Goal: Information Seeking & Learning: Learn about a topic

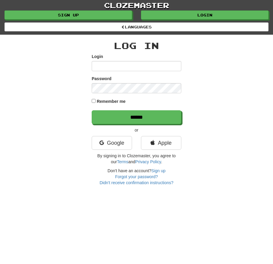
click at [113, 60] on div "Login" at bounding box center [137, 63] width 90 height 18
click at [113, 63] on input "Login" at bounding box center [137, 66] width 90 height 10
type input "**********"
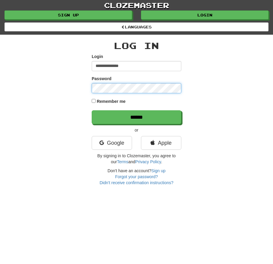
click at [92, 110] on input "******" at bounding box center [137, 117] width 90 height 14
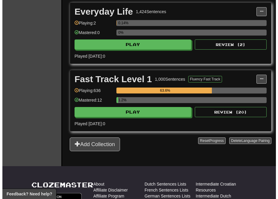
scroll to position [269, 0]
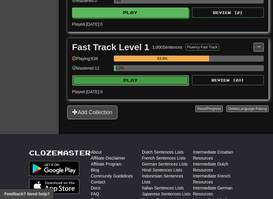
click at [138, 84] on button "Play" at bounding box center [130, 80] width 117 height 10
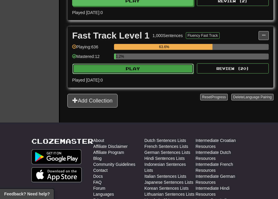
select select "**"
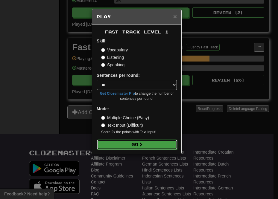
click at [147, 146] on button "Go" at bounding box center [137, 145] width 80 height 10
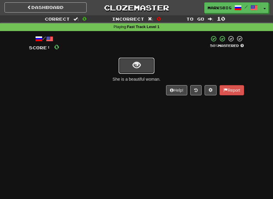
click at [146, 63] on button "show sentence" at bounding box center [137, 66] width 36 height 16
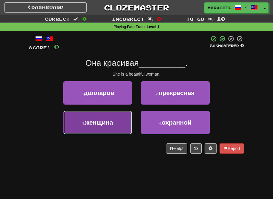
click at [119, 121] on button "3 . женщина" at bounding box center [97, 122] width 69 height 23
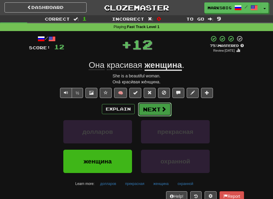
click at [145, 105] on button "Next" at bounding box center [154, 110] width 33 height 14
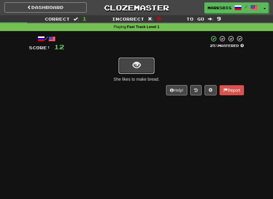
click at [143, 68] on button "show sentence" at bounding box center [137, 66] width 36 height 16
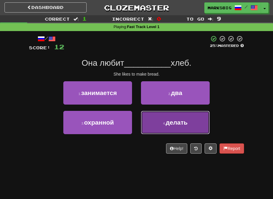
click at [208, 121] on button "4 . делать" at bounding box center [175, 122] width 69 height 23
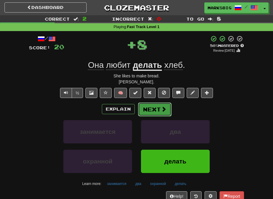
click at [164, 114] on button "Next" at bounding box center [154, 110] width 33 height 14
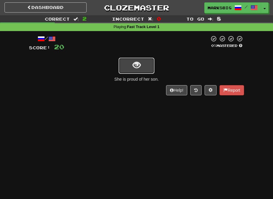
click at [138, 60] on button "show sentence" at bounding box center [137, 66] width 36 height 16
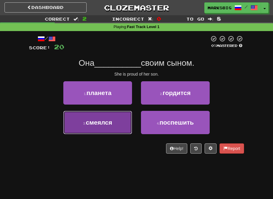
click at [126, 119] on button "3 . смеялся" at bounding box center [97, 122] width 69 height 23
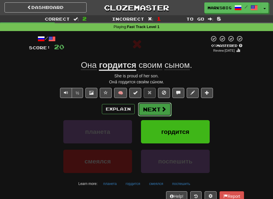
click at [149, 108] on button "Next" at bounding box center [154, 110] width 33 height 14
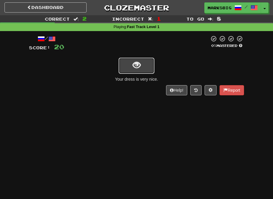
click at [138, 65] on span "show sentence" at bounding box center [137, 65] width 8 height 8
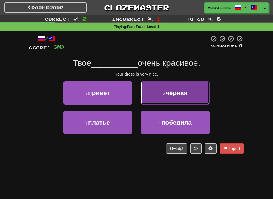
click at [146, 94] on button "2 . чёрная" at bounding box center [175, 92] width 69 height 23
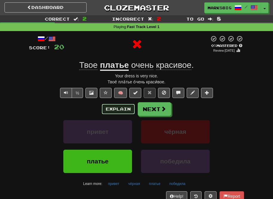
click at [130, 110] on button "Explain" at bounding box center [118, 109] width 33 height 10
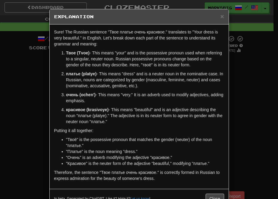
drag, startPoint x: 252, startPoint y: 56, endPoint x: 215, endPoint y: 68, distance: 38.6
click at [252, 57] on div "× Explanation Sure! The Russian sentence "Твое платье очень красивое." translat…" at bounding box center [139, 99] width 278 height 199
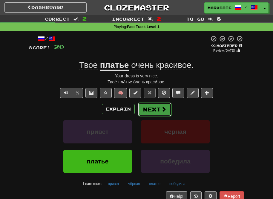
click at [165, 109] on span at bounding box center [163, 108] width 5 height 5
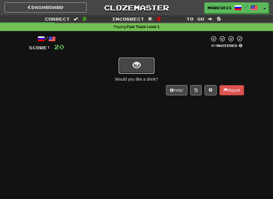
click at [150, 71] on button "show sentence" at bounding box center [137, 66] width 36 height 16
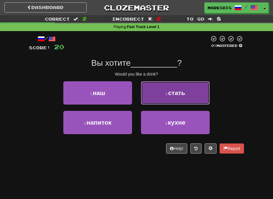
click at [149, 103] on button "2 . стать" at bounding box center [175, 92] width 69 height 23
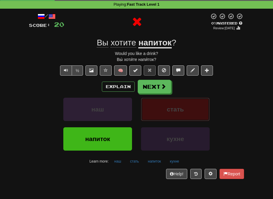
scroll to position [60, 0]
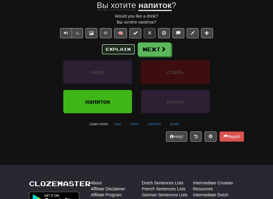
click at [133, 50] on button "Explain" at bounding box center [118, 49] width 33 height 10
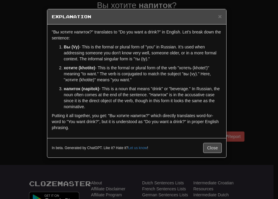
click at [244, 74] on div "× Explanation "Вы хотите напиток?" translates to "Do you want a drink?" in Engl…" at bounding box center [139, 99] width 278 height 199
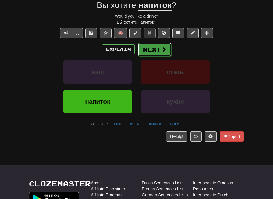
click at [167, 48] on button "Next" at bounding box center [154, 50] width 33 height 14
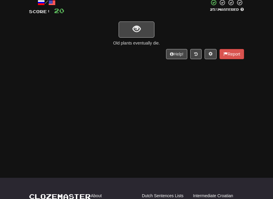
scroll to position [0, 0]
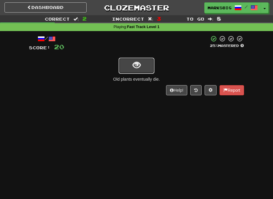
click at [140, 58] on button "show sentence" at bounding box center [137, 66] width 36 height 16
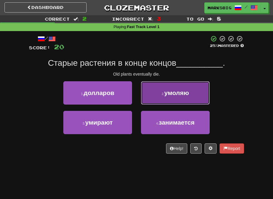
click at [148, 102] on button "2 . умоляю" at bounding box center [175, 92] width 69 height 23
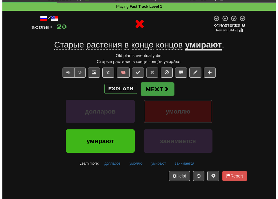
scroll to position [30, 0]
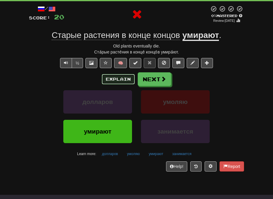
click at [121, 80] on button "Explain" at bounding box center [118, 79] width 33 height 10
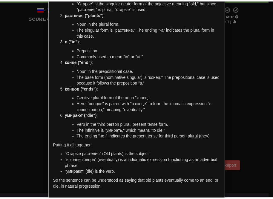
scroll to position [60, 0]
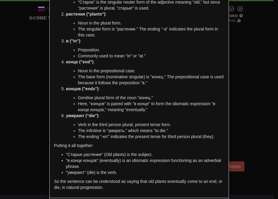
click at [233, 67] on div "× Explanation Sure! The sentence "Старые растения в конце концов умирают." tran…" at bounding box center [139, 99] width 278 height 199
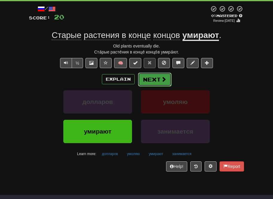
click at [159, 80] on button "Next" at bounding box center [154, 80] width 33 height 14
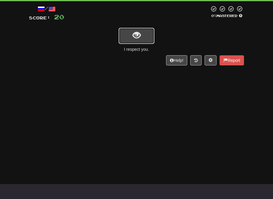
click at [138, 30] on button "show sentence" at bounding box center [137, 36] width 36 height 16
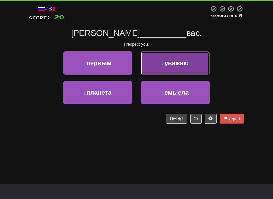
click at [177, 69] on button "2 . уважаю" at bounding box center [175, 62] width 69 height 23
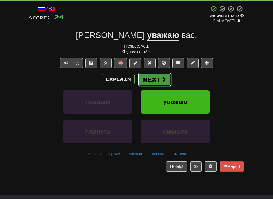
click at [153, 80] on button "Next" at bounding box center [154, 80] width 33 height 14
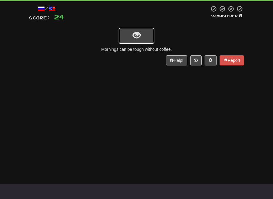
click at [142, 28] on button "show sentence" at bounding box center [137, 36] width 36 height 16
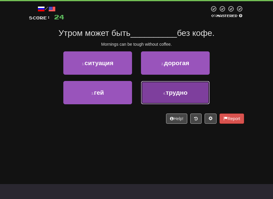
click at [158, 86] on button "4 . трудно" at bounding box center [175, 92] width 69 height 23
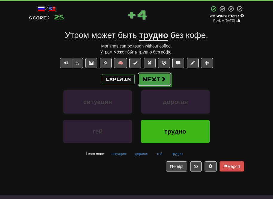
click at [159, 80] on button "Next" at bounding box center [154, 79] width 33 height 14
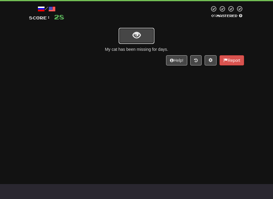
click at [140, 31] on span "show sentence" at bounding box center [137, 35] width 8 height 8
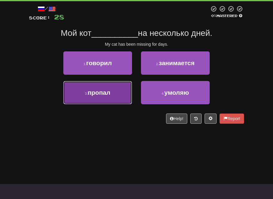
click at [123, 88] on button "3 . пропал" at bounding box center [97, 92] width 69 height 23
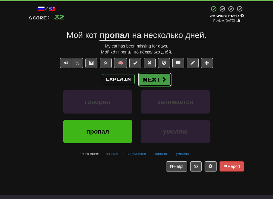
click at [150, 78] on button "Next" at bounding box center [154, 80] width 33 height 14
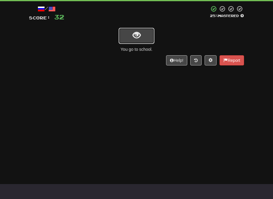
click at [131, 35] on button "show sentence" at bounding box center [137, 36] width 36 height 16
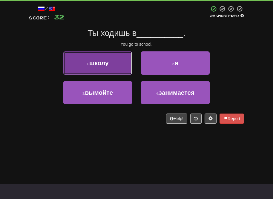
click at [123, 65] on button "1 . школу" at bounding box center [97, 62] width 69 height 23
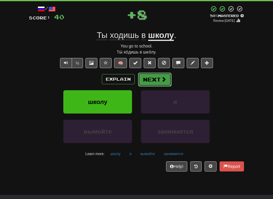
click at [160, 80] on button "Next" at bounding box center [154, 80] width 33 height 14
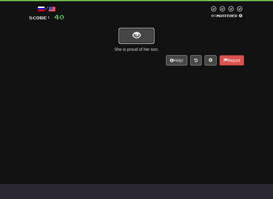
click at [127, 35] on button "show sentence" at bounding box center [137, 36] width 36 height 16
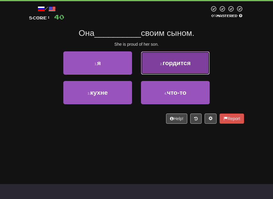
click at [158, 63] on button "2 . гордится" at bounding box center [175, 62] width 69 height 23
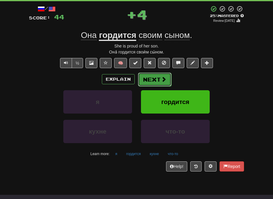
click at [162, 80] on span at bounding box center [163, 79] width 5 height 5
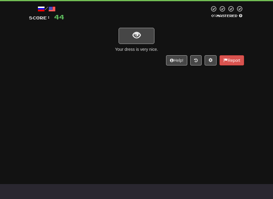
click at [147, 44] on div "/ Score: 44 0 % Mastered Your dress is very nice. Help! Report" at bounding box center [136, 35] width 215 height 60
click at [146, 37] on button "show sentence" at bounding box center [137, 36] width 36 height 16
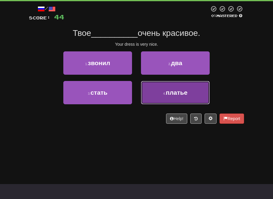
click at [149, 94] on button "4 . платье" at bounding box center [175, 92] width 69 height 23
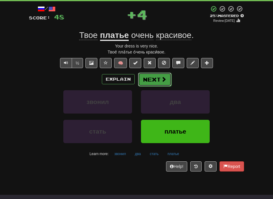
click at [157, 81] on button "Next" at bounding box center [154, 80] width 33 height 14
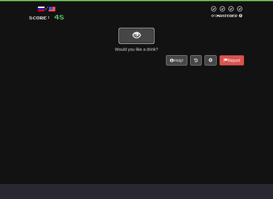
click at [139, 34] on span "show sentence" at bounding box center [137, 35] width 8 height 8
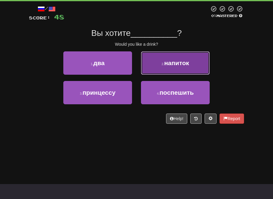
click at [150, 69] on button "2 . напиток" at bounding box center [175, 62] width 69 height 23
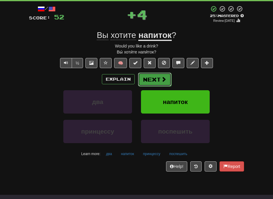
click at [158, 77] on button "Next" at bounding box center [154, 80] width 33 height 14
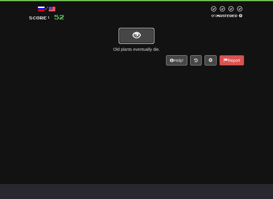
click at [141, 30] on button "show sentence" at bounding box center [137, 36] width 36 height 16
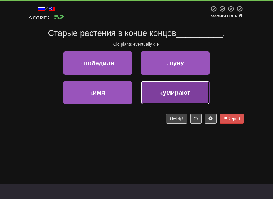
click at [157, 87] on button "4 . умирают" at bounding box center [175, 92] width 69 height 23
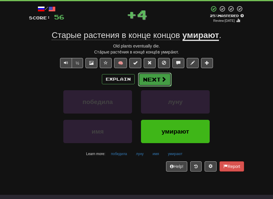
click at [158, 76] on button "Next" at bounding box center [154, 80] width 33 height 14
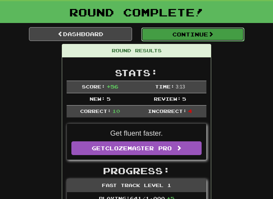
click at [164, 30] on button "Continue" at bounding box center [192, 35] width 103 height 14
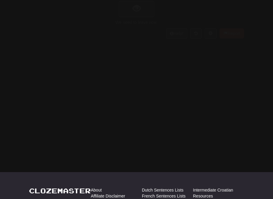
scroll to position [30, 0]
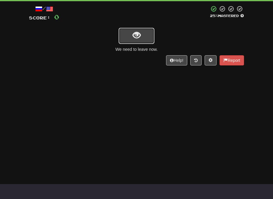
click at [142, 34] on button "show sentence" at bounding box center [137, 36] width 36 height 16
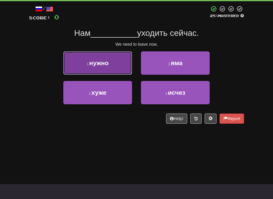
click at [110, 64] on button "1 . нужно" at bounding box center [97, 62] width 69 height 23
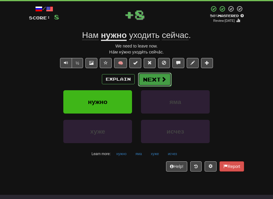
click at [150, 83] on button "Next" at bounding box center [154, 80] width 33 height 14
